Goal: Task Accomplishment & Management: Complete application form

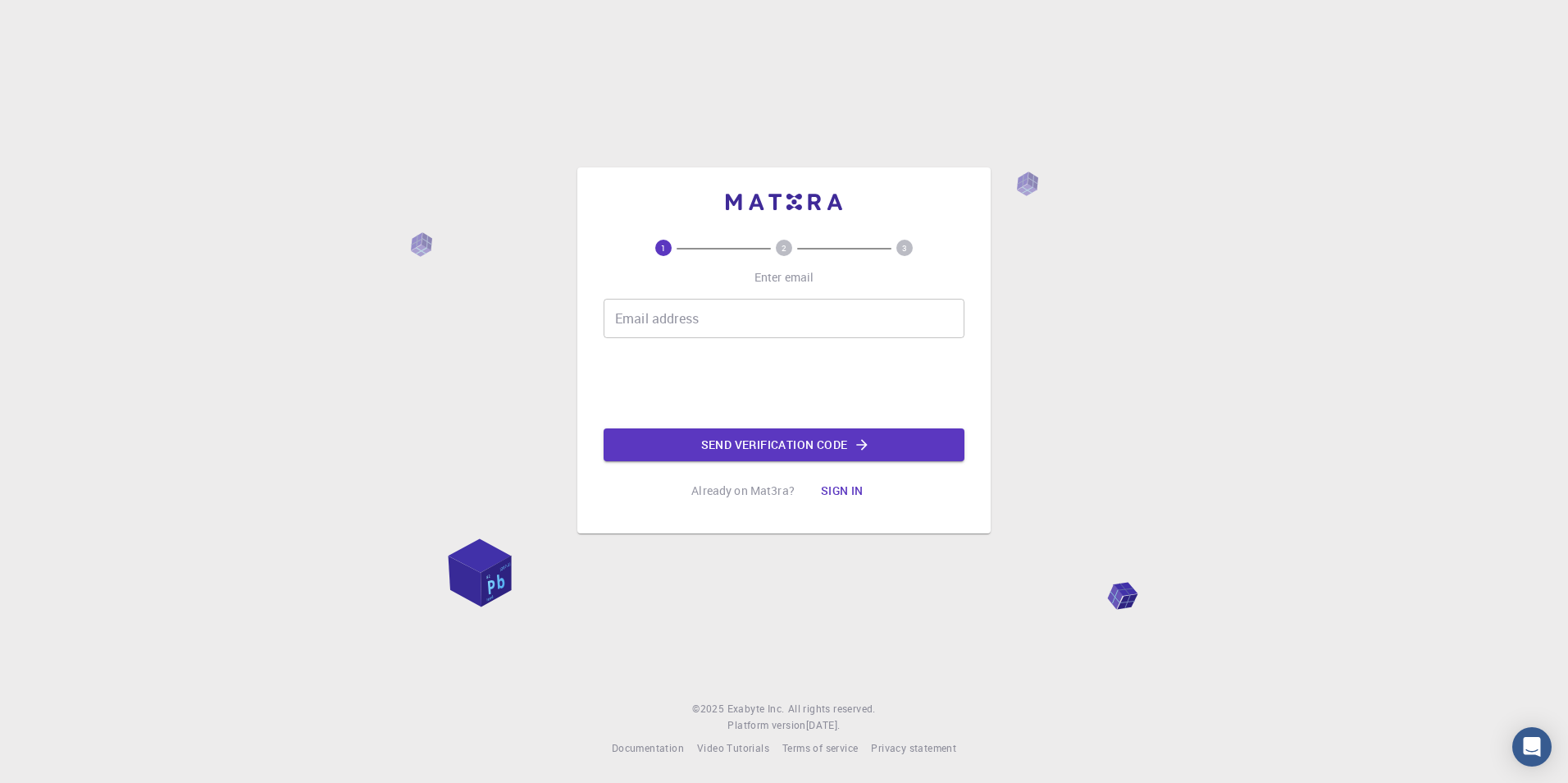
click at [718, 324] on input "Email address" at bounding box center [784, 318] width 361 height 39
type input "[EMAIL_ADDRESS][DOMAIN_NAME]"
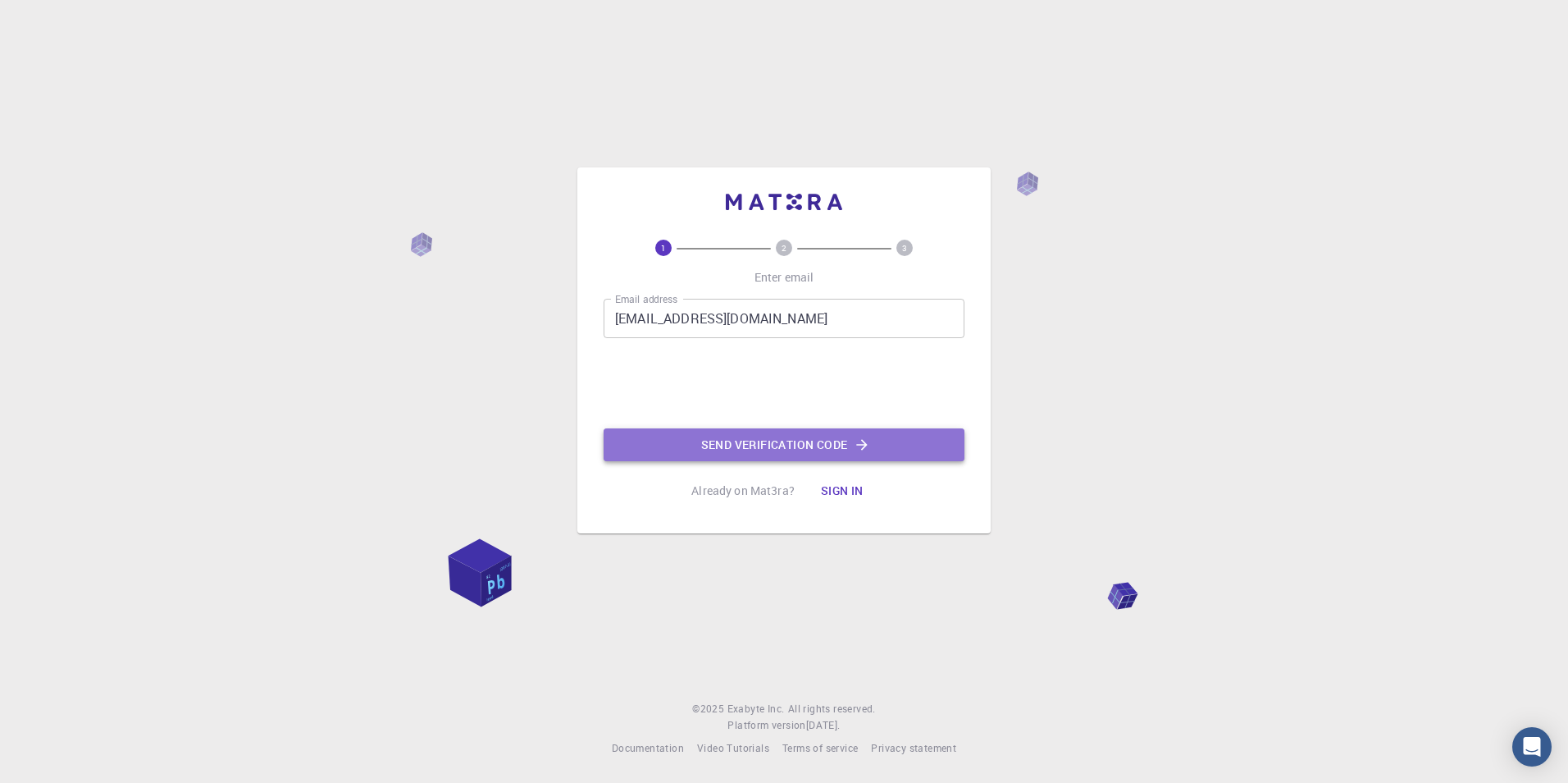
click at [721, 441] on button "Send verification code" at bounding box center [784, 445] width 361 height 33
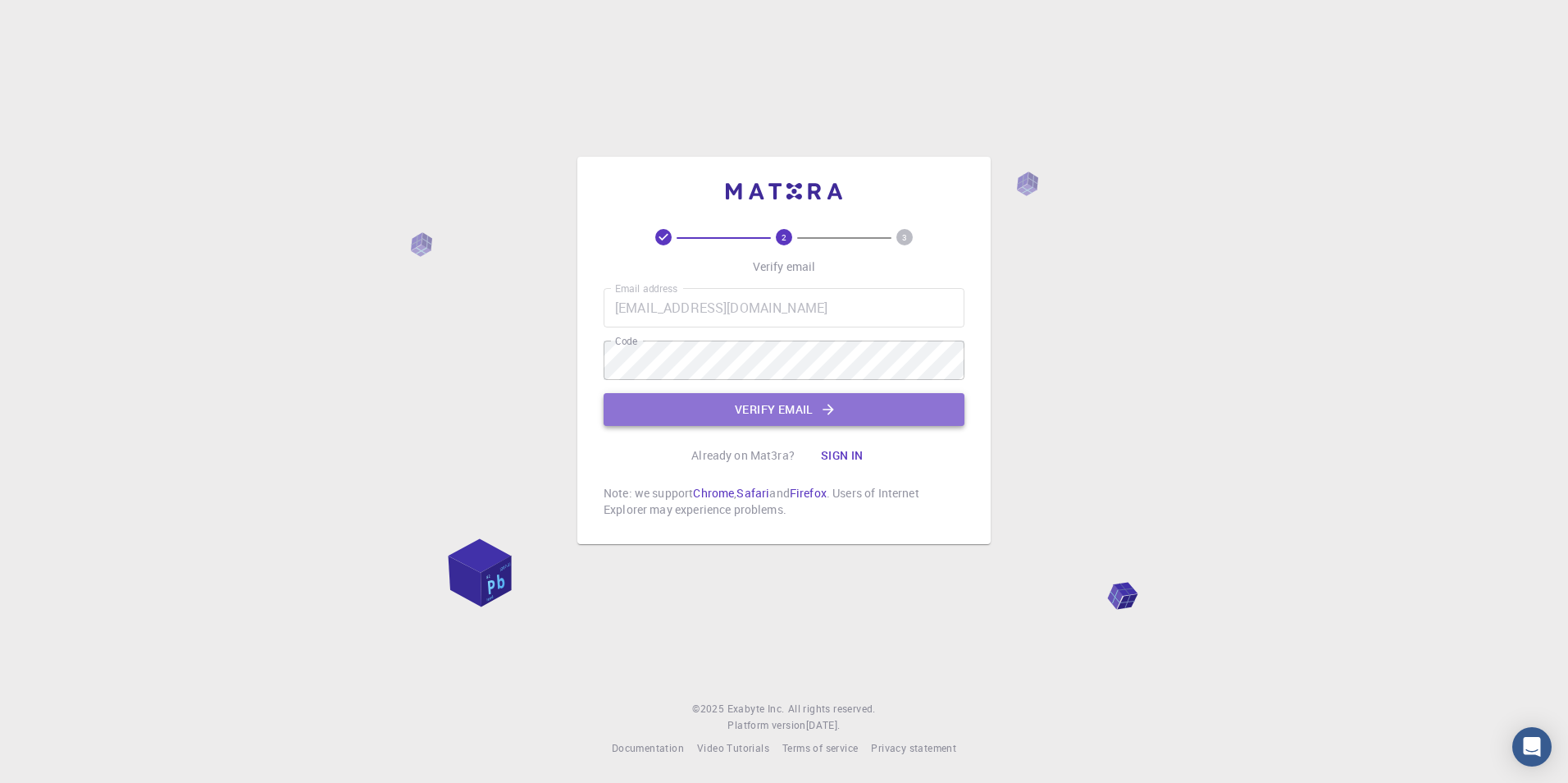
click at [733, 411] on button "Verify email" at bounding box center [784, 410] width 361 height 33
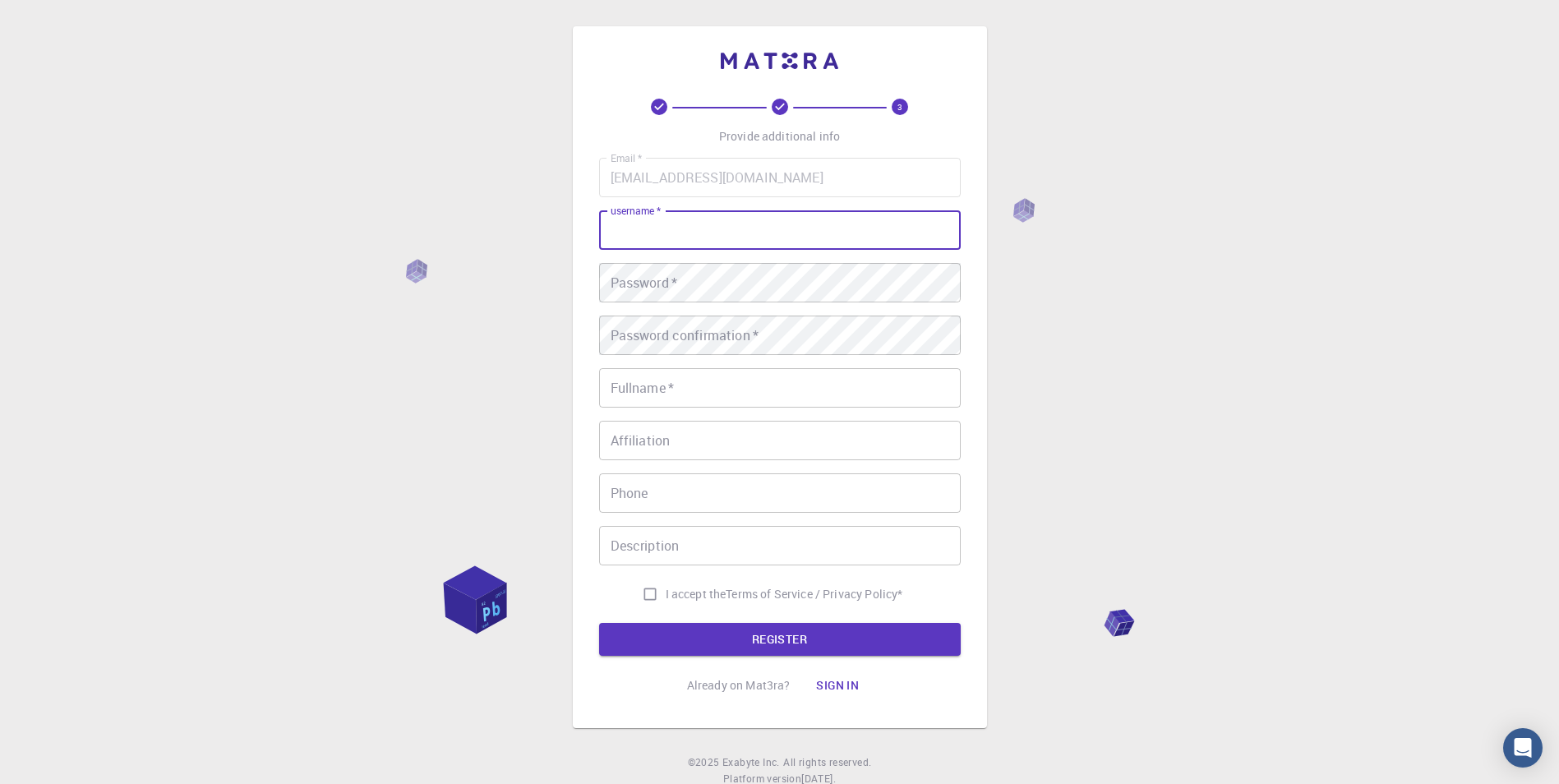
click at [712, 241] on input "username   *" at bounding box center [780, 229] width 361 height 39
type input "fged"
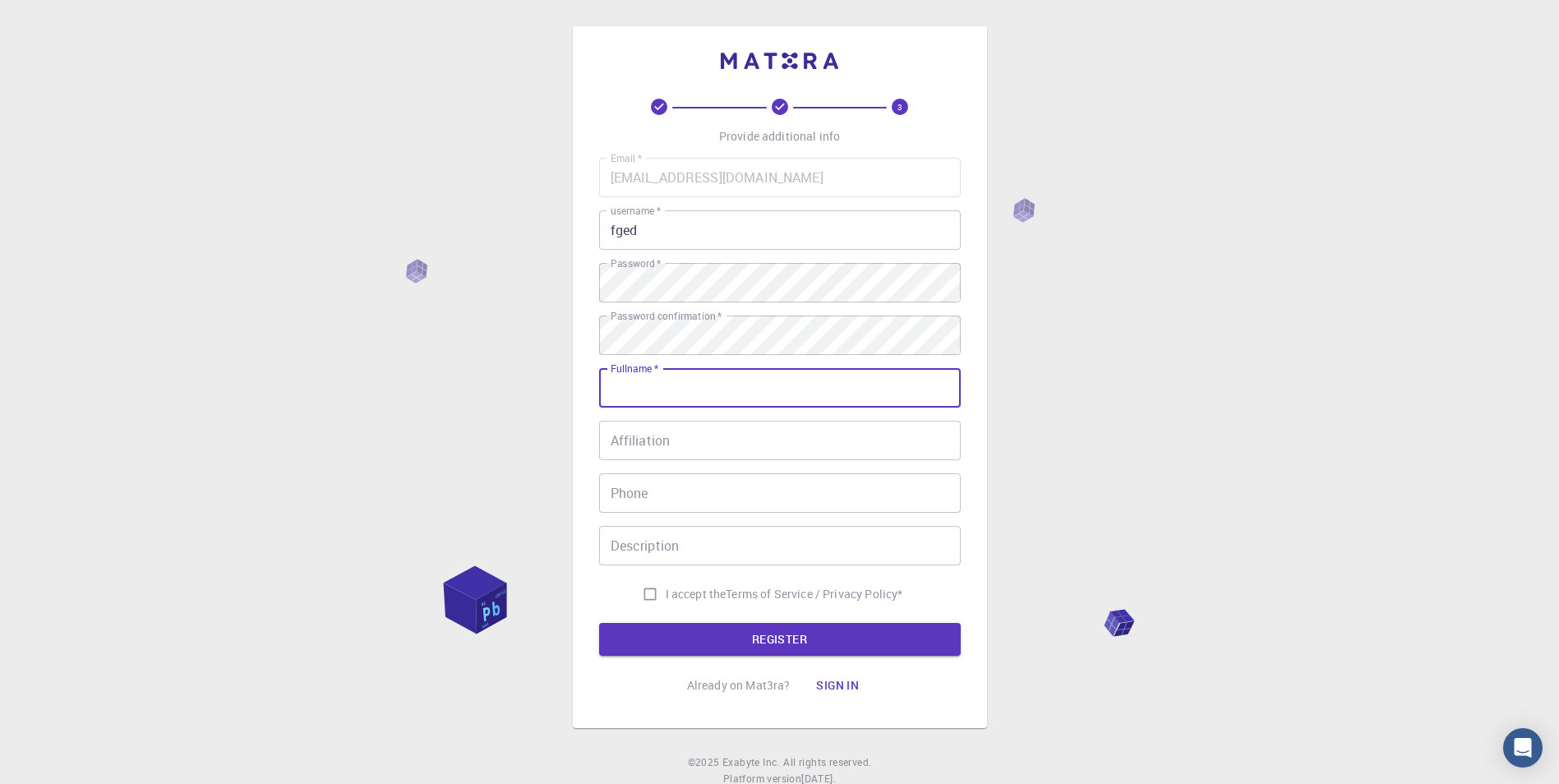
click at [665, 391] on input "Fullname   *" at bounding box center [780, 388] width 361 height 39
type input "fGED"
click at [1013, 420] on div "3 Provide additional info Email   * [EMAIL_ADDRESS][DOMAIN_NAME] Email   * user…" at bounding box center [780, 418] width 1559 height 836
click at [639, 593] on input "I accept the Terms of Service / Privacy Policy *" at bounding box center [650, 594] width 31 height 31
checkbox input "true"
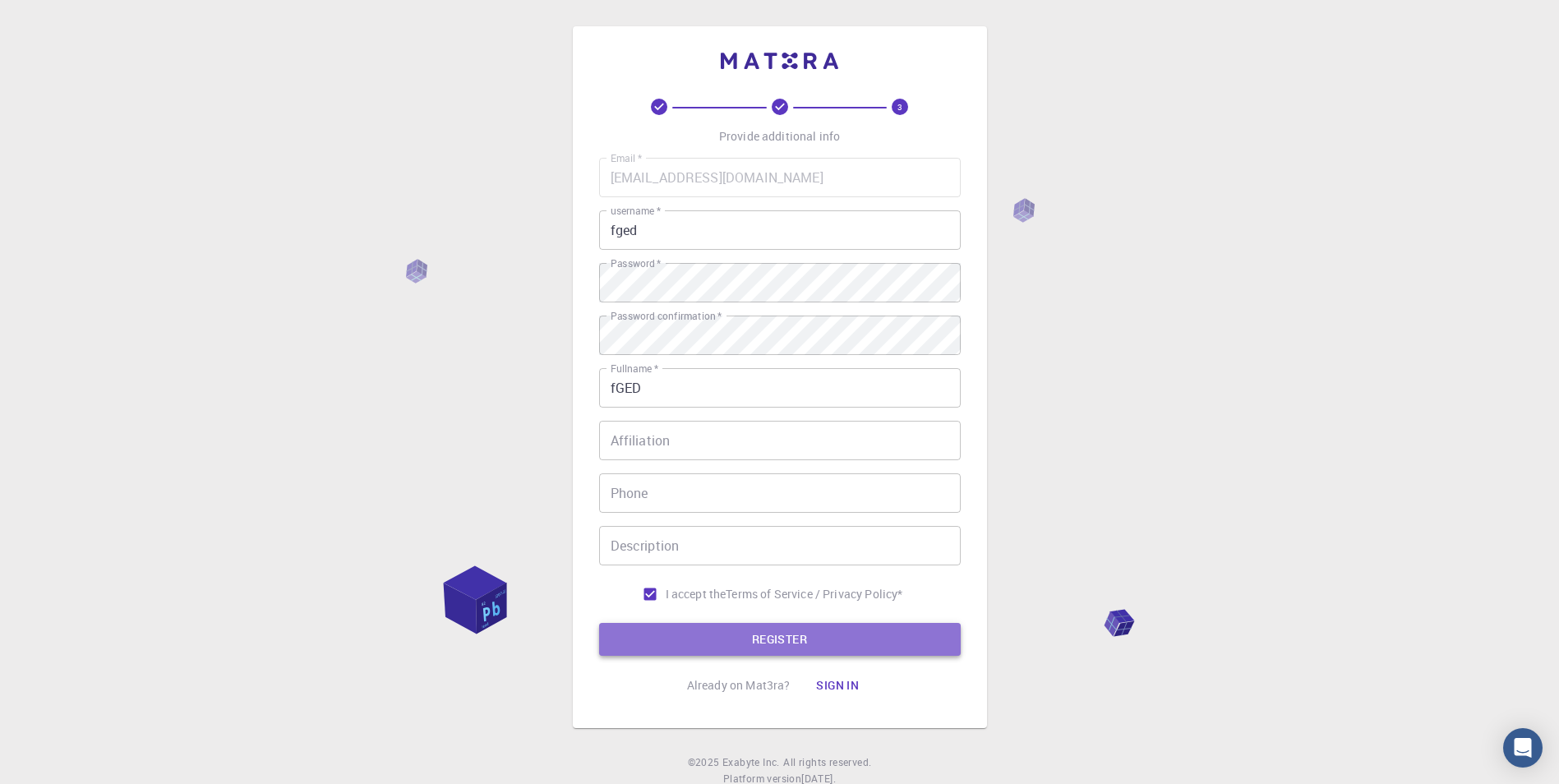
click at [675, 642] on button "REGISTER" at bounding box center [780, 640] width 361 height 33
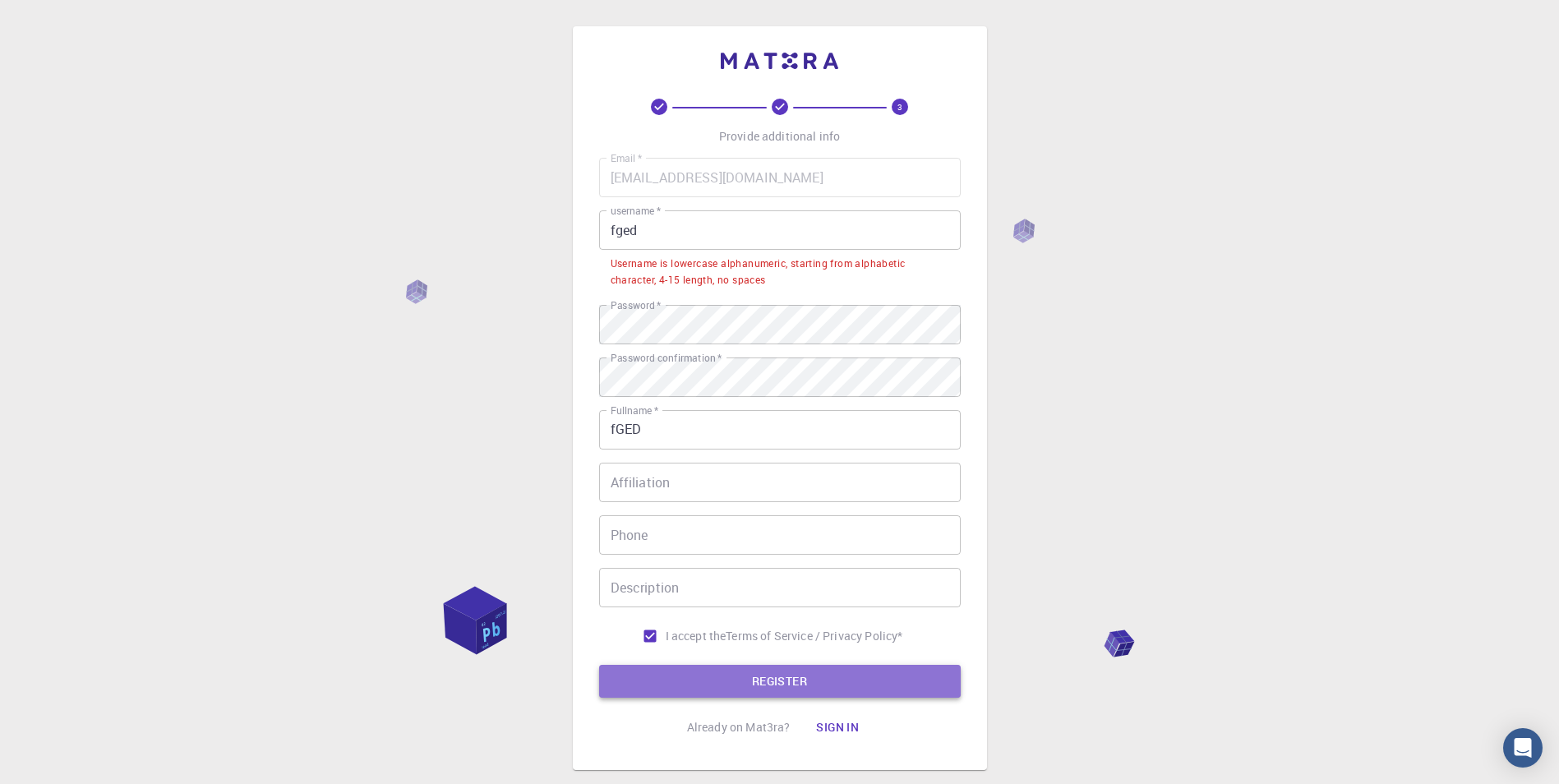
click at [718, 685] on button "REGISTER" at bounding box center [780, 681] width 361 height 33
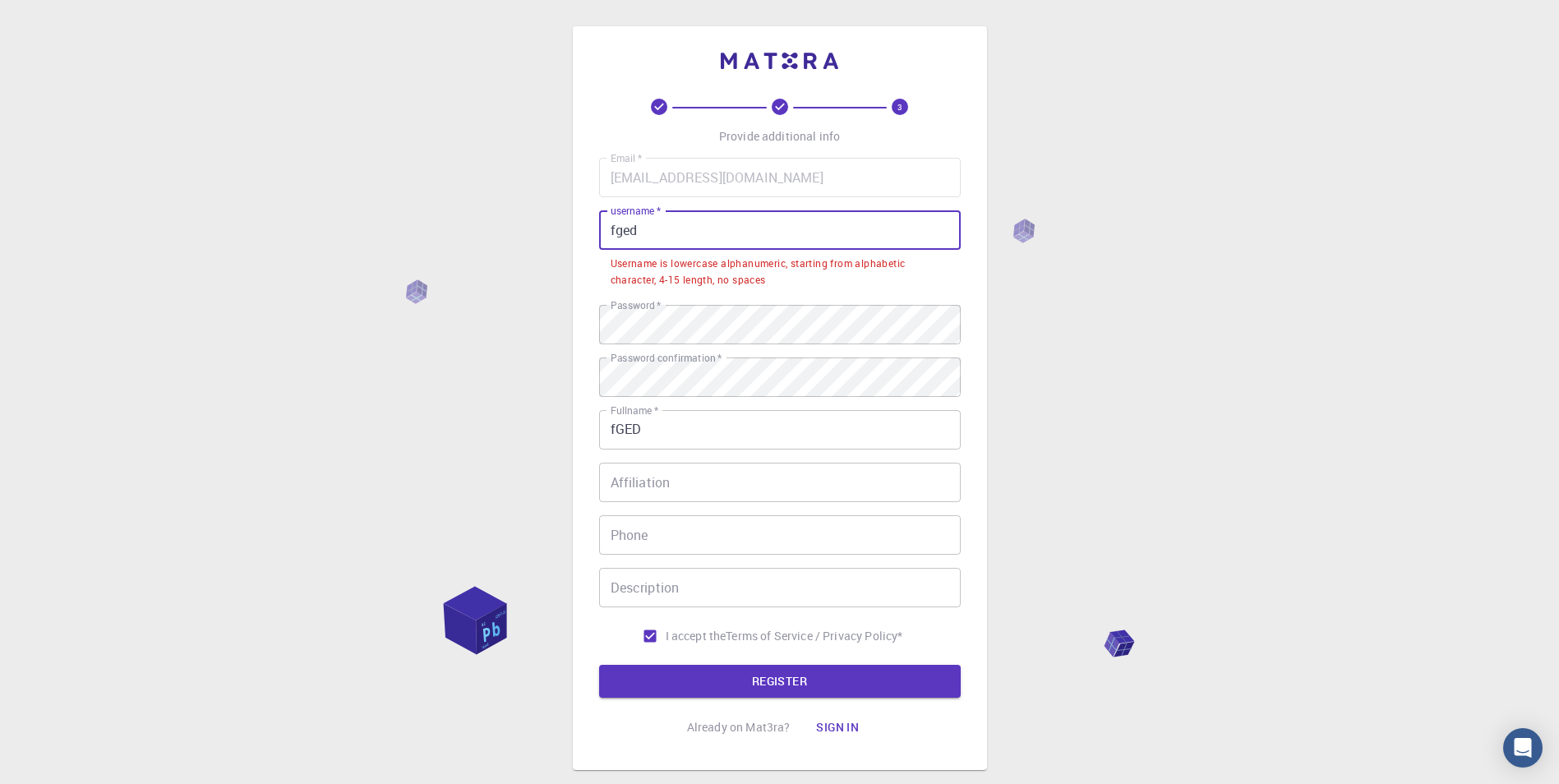
click at [660, 229] on input "fged" at bounding box center [780, 229] width 361 height 39
click at [918, 295] on div "Email   * [EMAIL_ADDRESS][DOMAIN_NAME] Email   * username   * fged username   *…" at bounding box center [780, 405] width 361 height 494
click at [758, 232] on input "fged" at bounding box center [780, 229] width 361 height 39
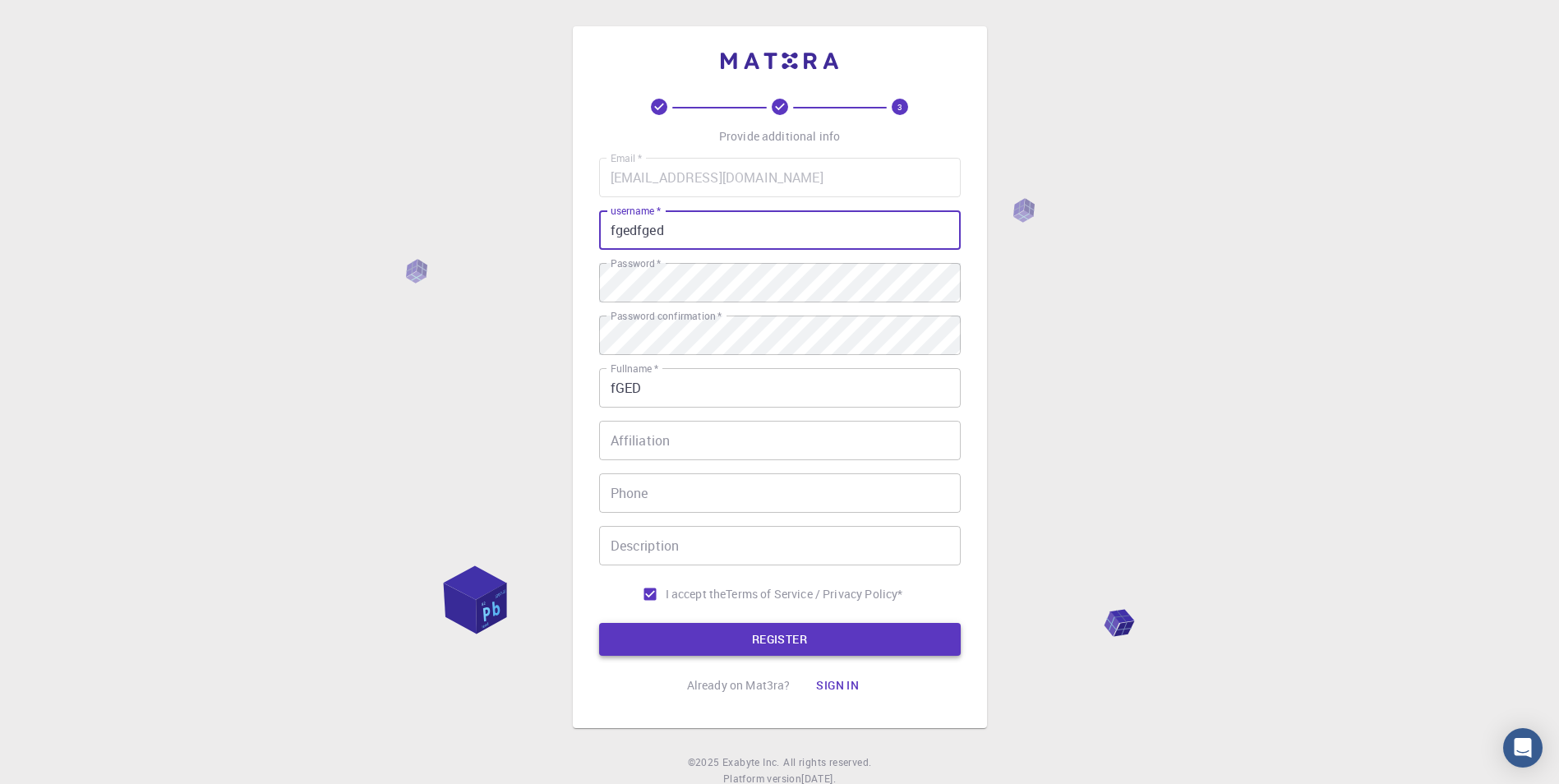
type input "fgedfged"
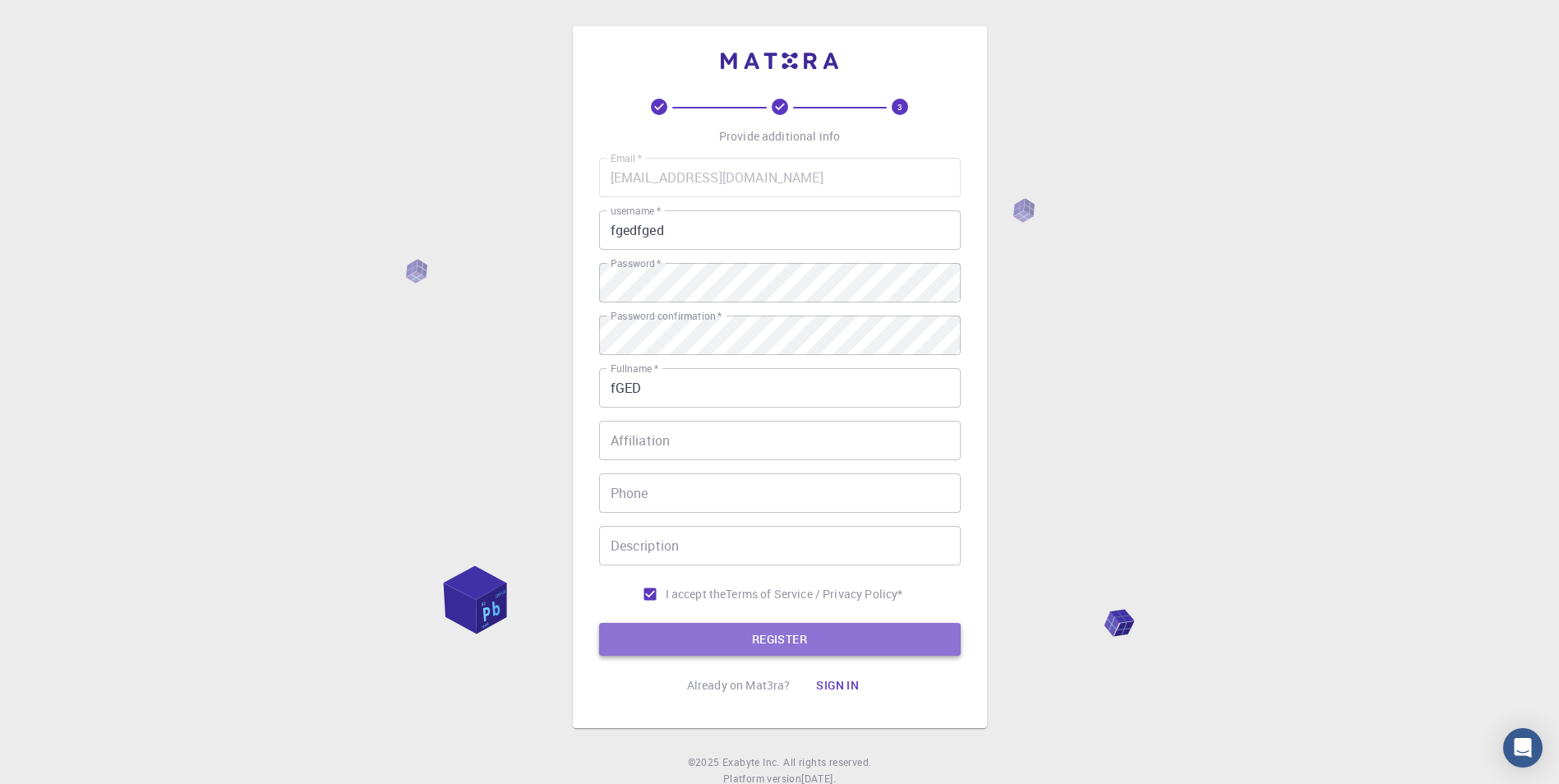
click at [777, 634] on button "REGISTER" at bounding box center [780, 640] width 361 height 33
